Goal: Check status

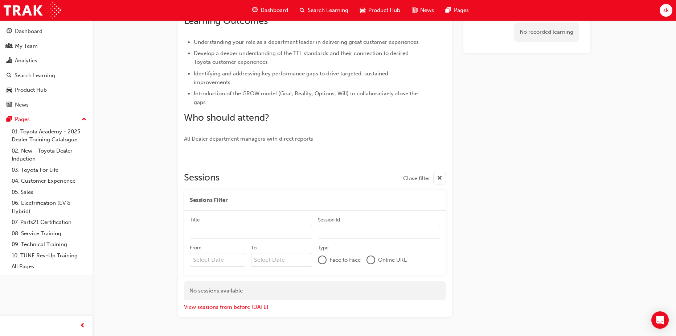
scroll to position [204, 0]
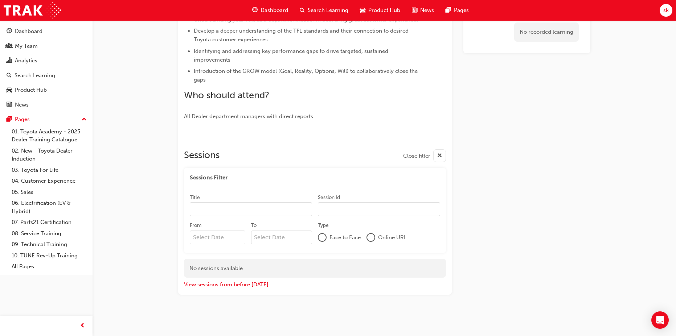
click at [245, 285] on button "View sessions from before [DATE]" at bounding box center [226, 285] width 85 height 8
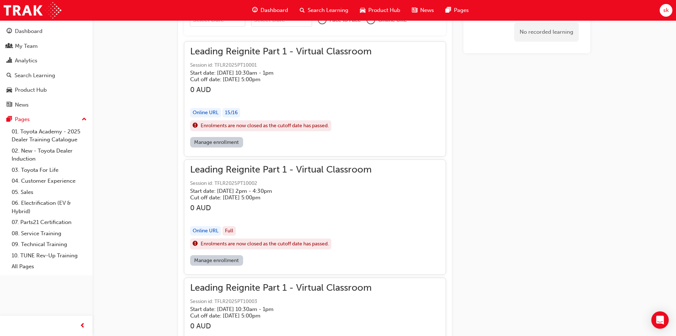
scroll to position [385, 0]
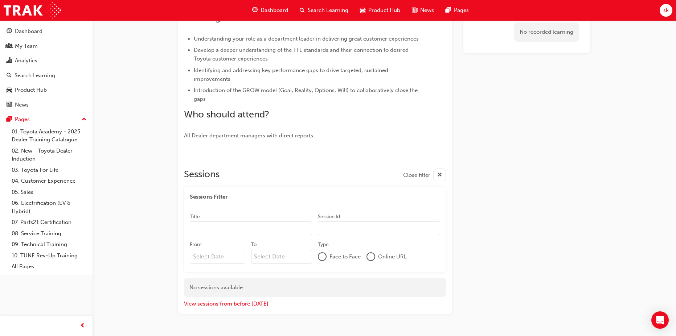
scroll to position [204, 0]
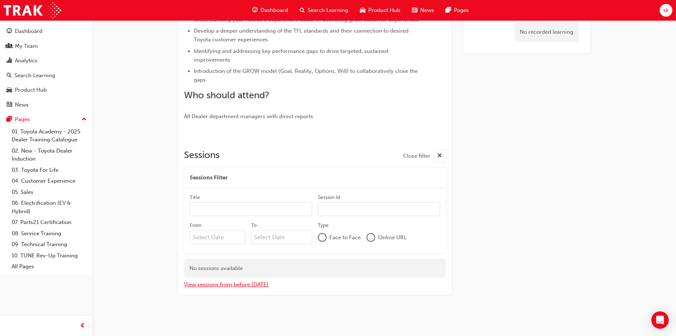
click at [243, 285] on button "View sessions from before [DATE]" at bounding box center [226, 285] width 85 height 8
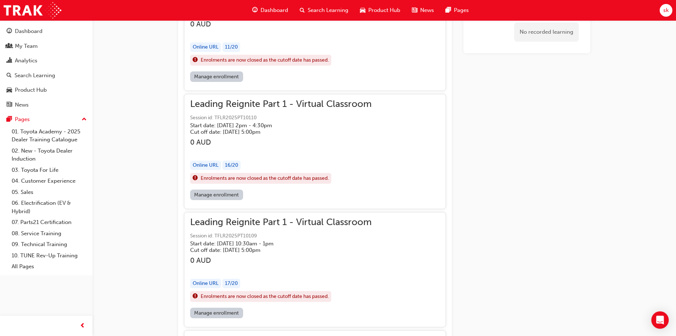
scroll to position [14254, 0]
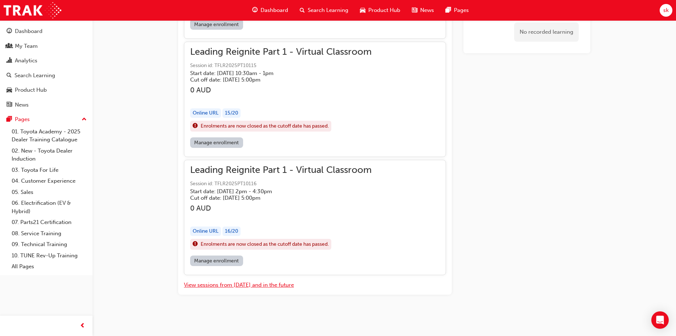
click at [237, 286] on button "View sessions from [DATE] and in the future" at bounding box center [239, 285] width 110 height 8
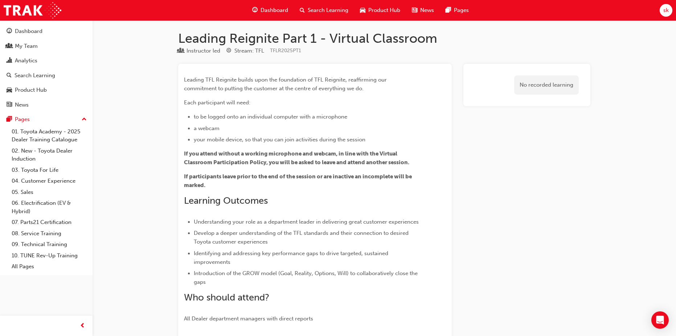
scroll to position [0, 0]
